Goal: Transaction & Acquisition: Purchase product/service

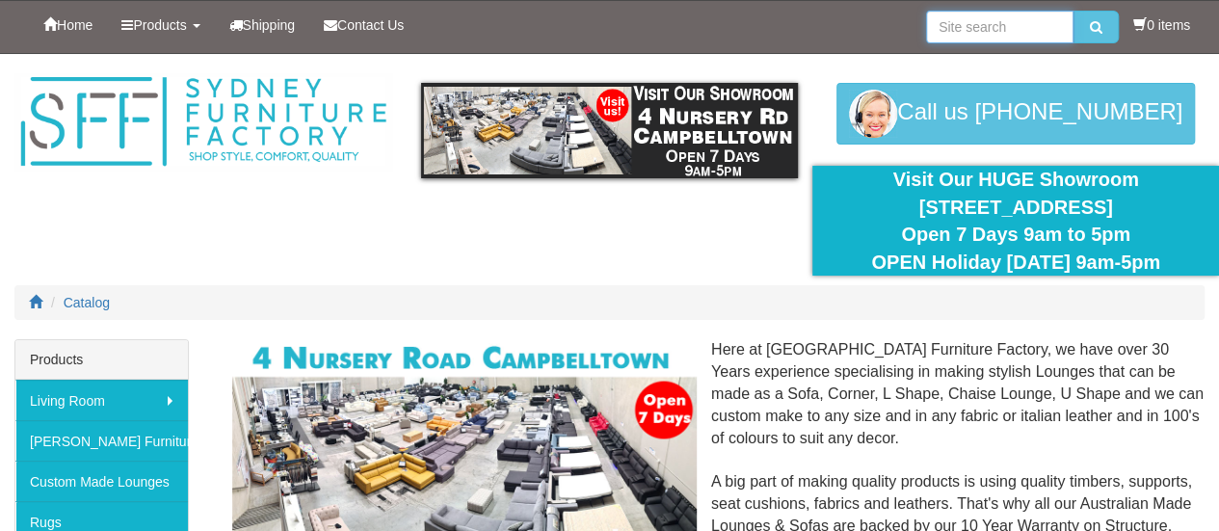
click at [985, 22] on input "search" at bounding box center [999, 27] width 147 height 33
type input "sofa beds"
click at [1074, 11] on button "submit" at bounding box center [1096, 27] width 45 height 33
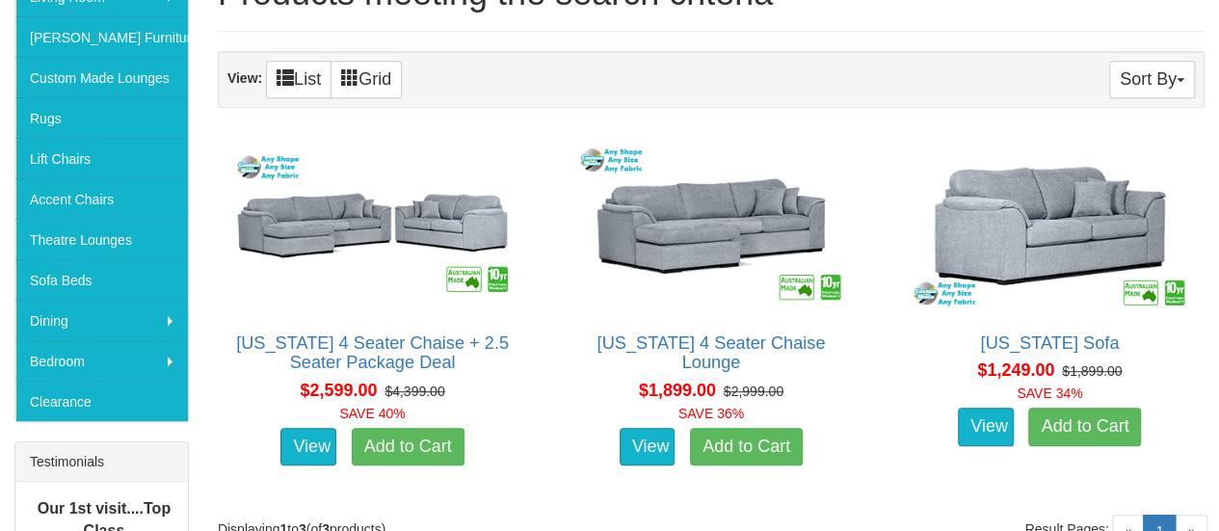
scroll to position [405, 0]
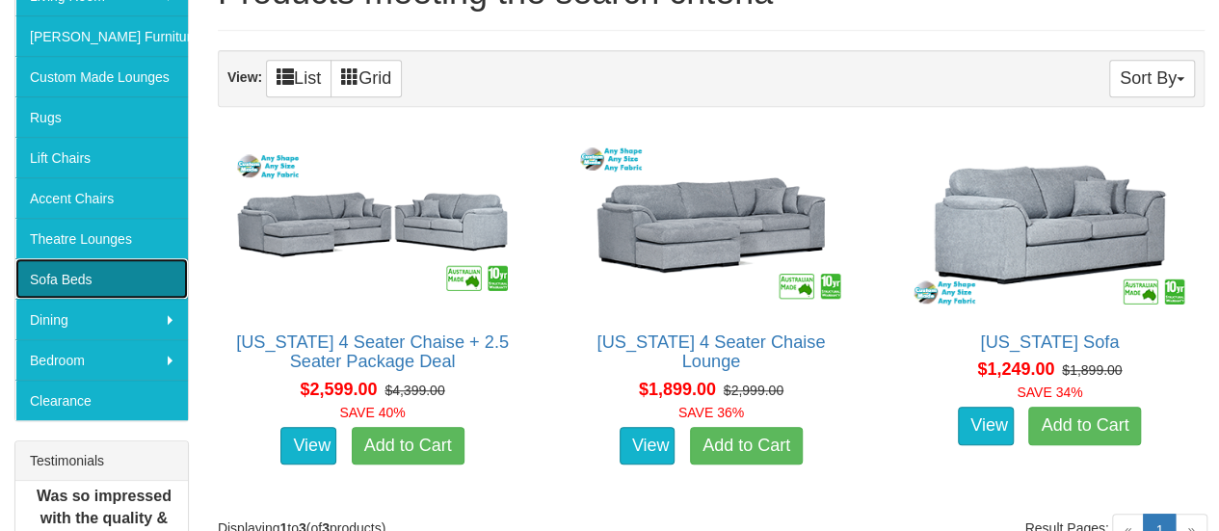
click at [62, 274] on link "Sofa Beds" at bounding box center [101, 278] width 172 height 40
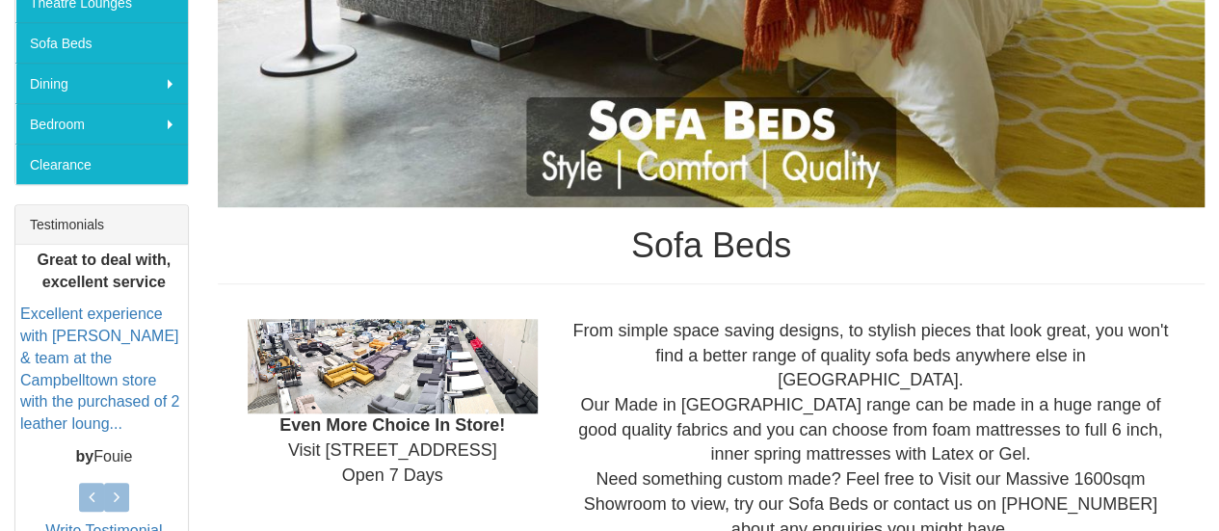
scroll to position [632, 0]
